Goal: Task Accomplishment & Management: Complete application form

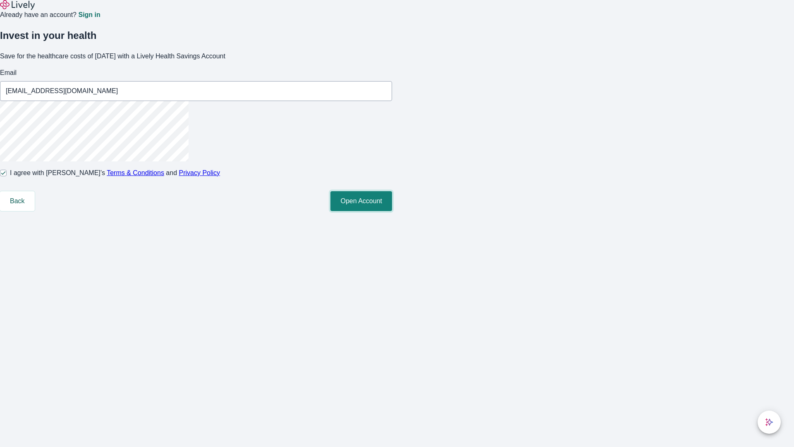
click at [392, 211] on button "Open Account" at bounding box center [361, 201] width 62 height 20
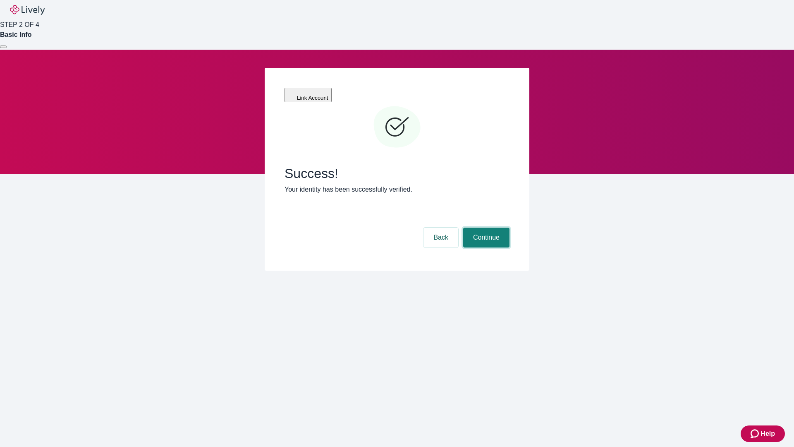
click at [485, 227] on button "Continue" at bounding box center [486, 237] width 46 height 20
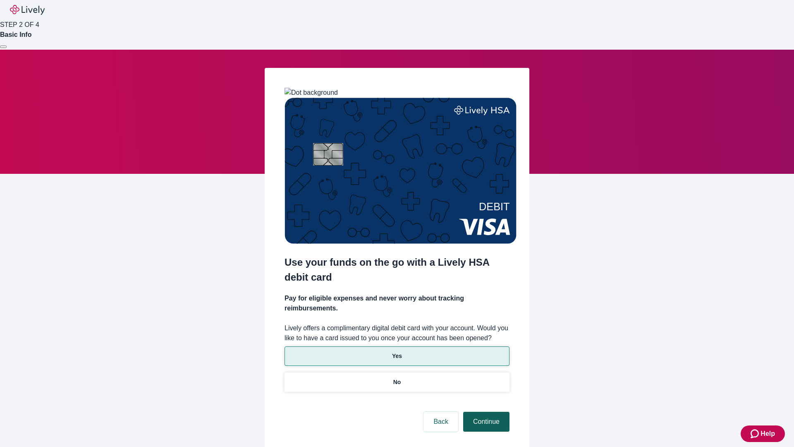
click at [397, 352] on p "Yes" at bounding box center [397, 356] width 10 height 9
click at [485, 412] on button "Continue" at bounding box center [486, 422] width 46 height 20
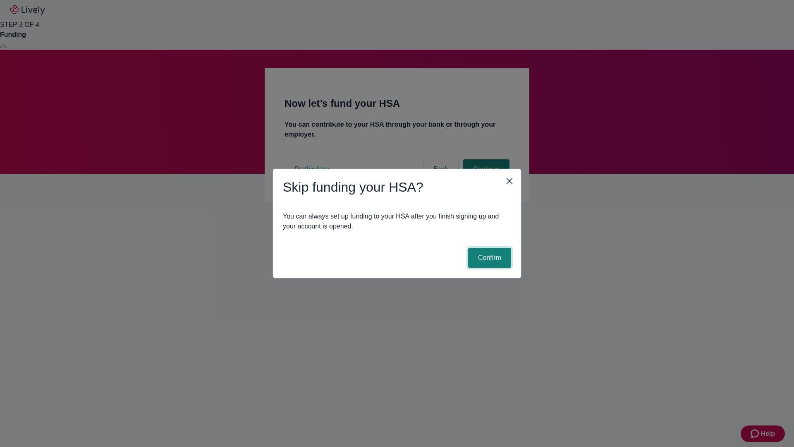
click at [488, 258] on button "Confirm" at bounding box center [489, 258] width 43 height 20
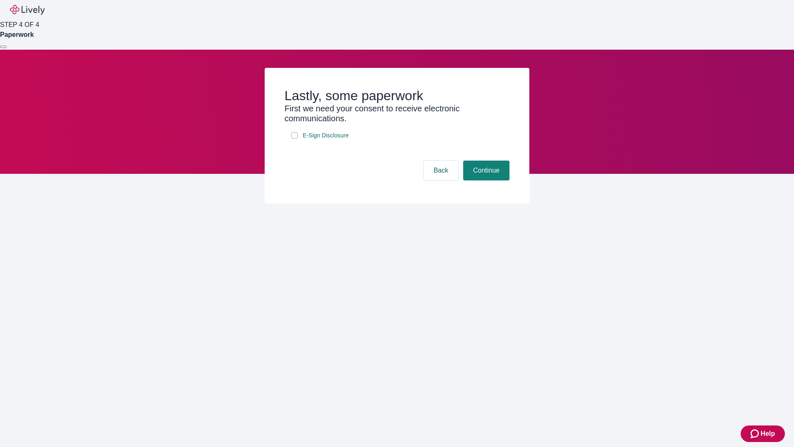
click at [294, 139] on input "E-Sign Disclosure" at bounding box center [294, 135] width 7 height 7
checkbox input "true"
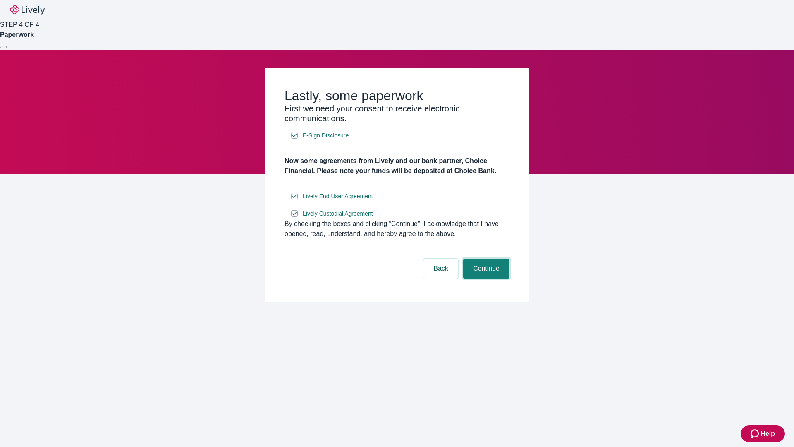
click at [485, 278] on button "Continue" at bounding box center [486, 269] width 46 height 20
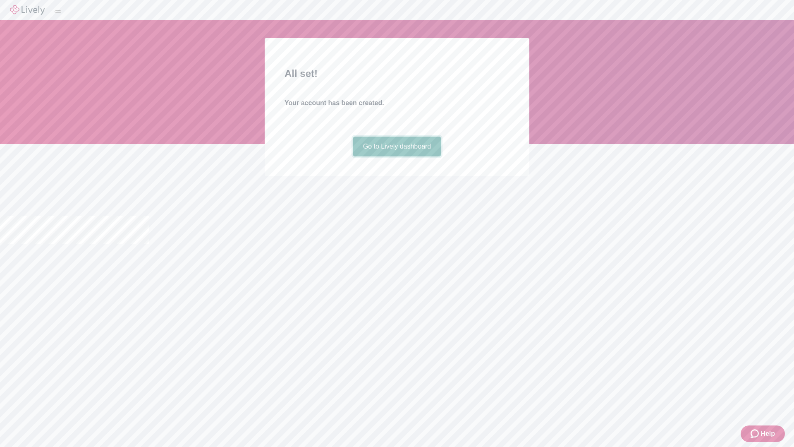
click at [397, 156] on link "Go to Lively dashboard" at bounding box center [397, 146] width 88 height 20
